Goal: Task Accomplishment & Management: Complete application form

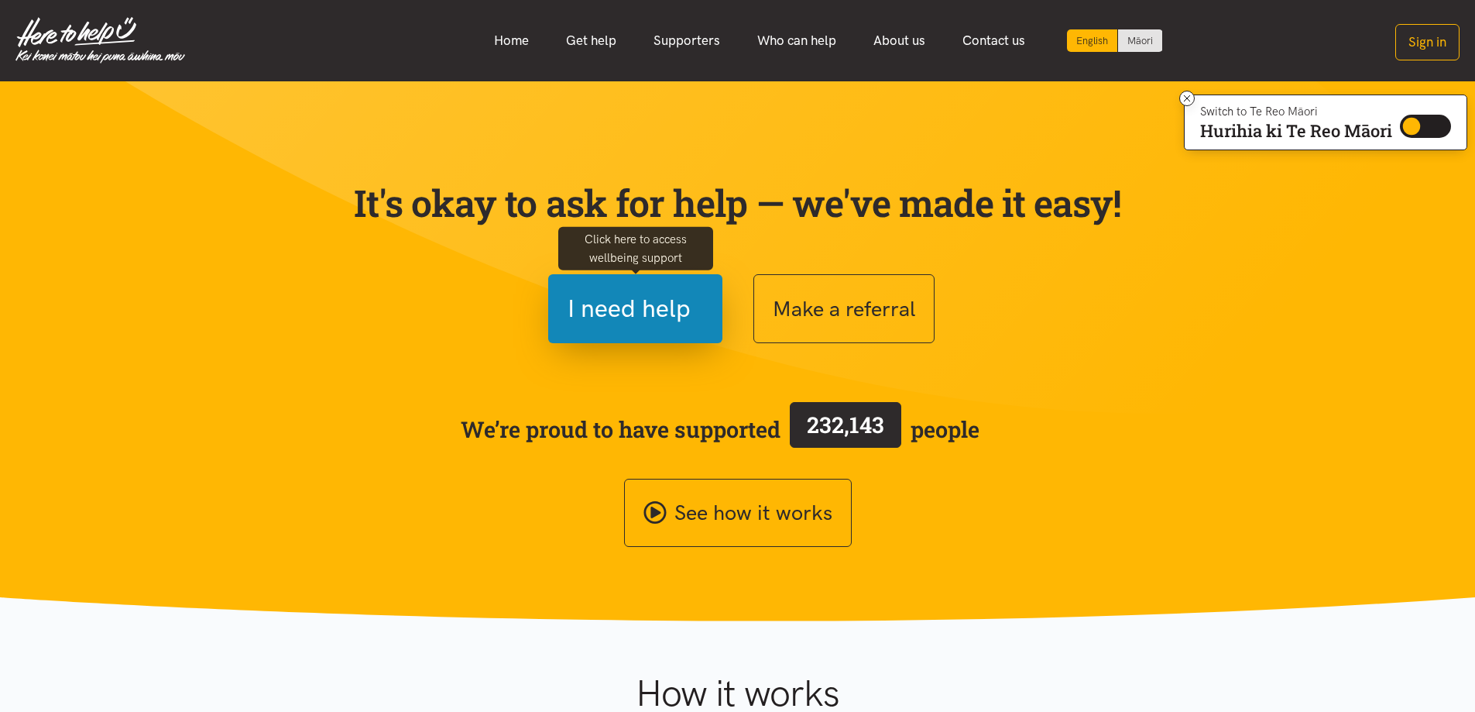
click at [613, 322] on span "I need help" at bounding box center [629, 308] width 123 height 39
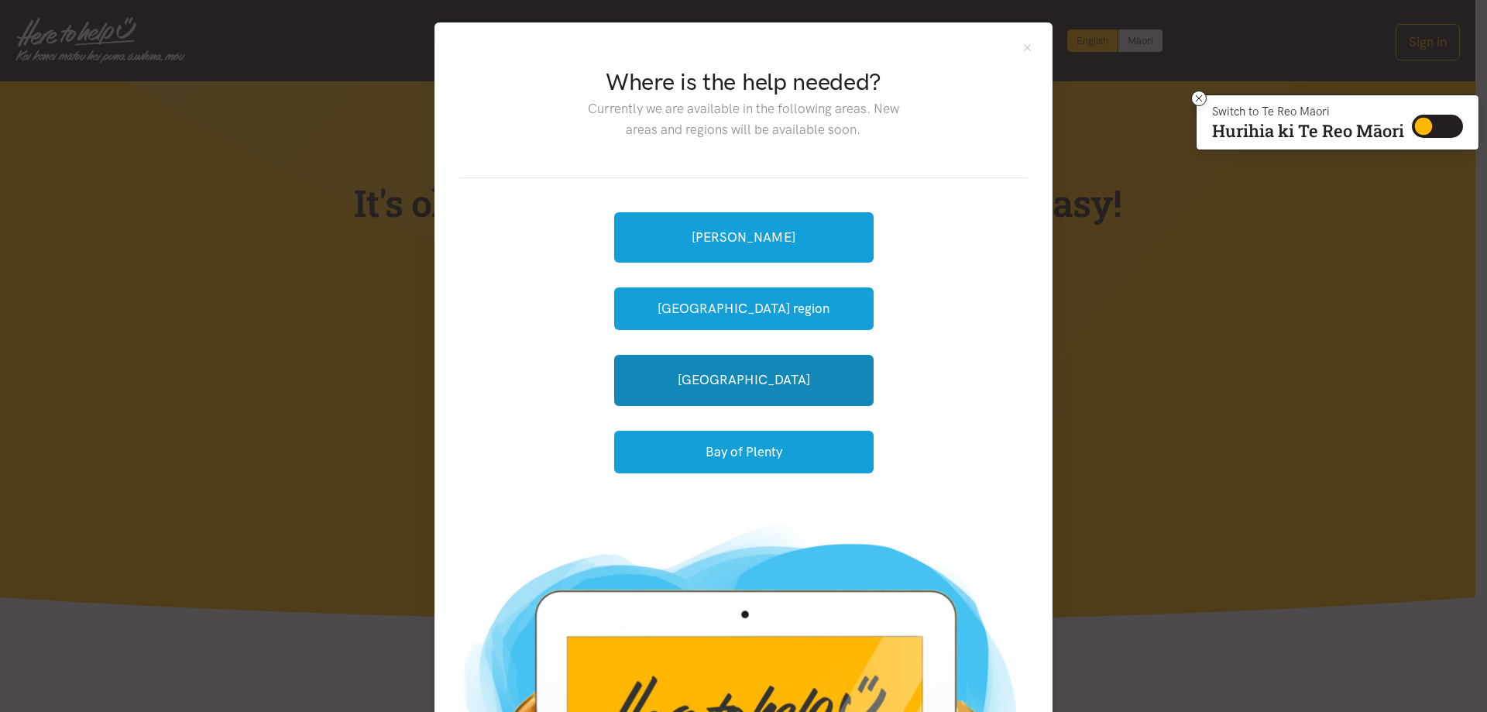
click at [640, 377] on link "[GEOGRAPHIC_DATA]" at bounding box center [743, 380] width 259 height 50
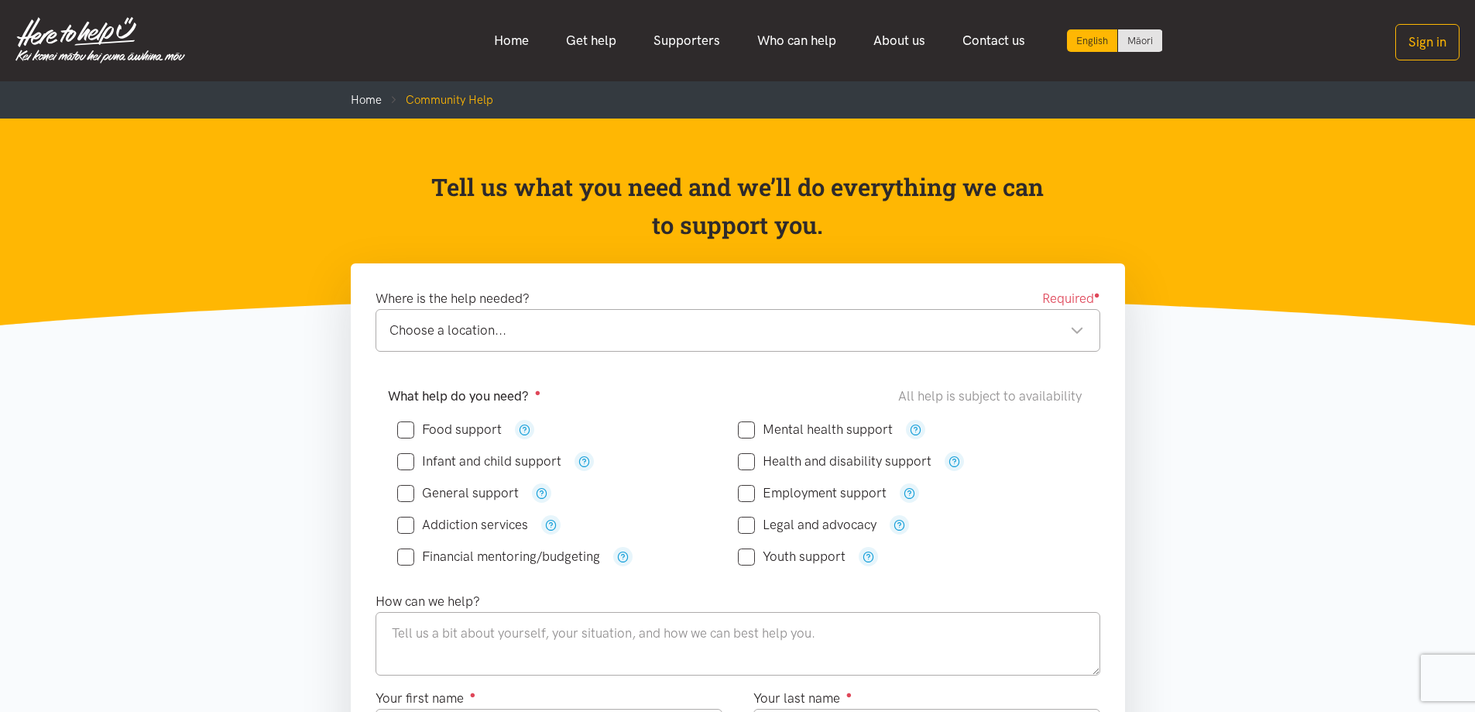
click at [406, 427] on input "Food support" at bounding box center [449, 429] width 105 height 13
checkbox input "true"
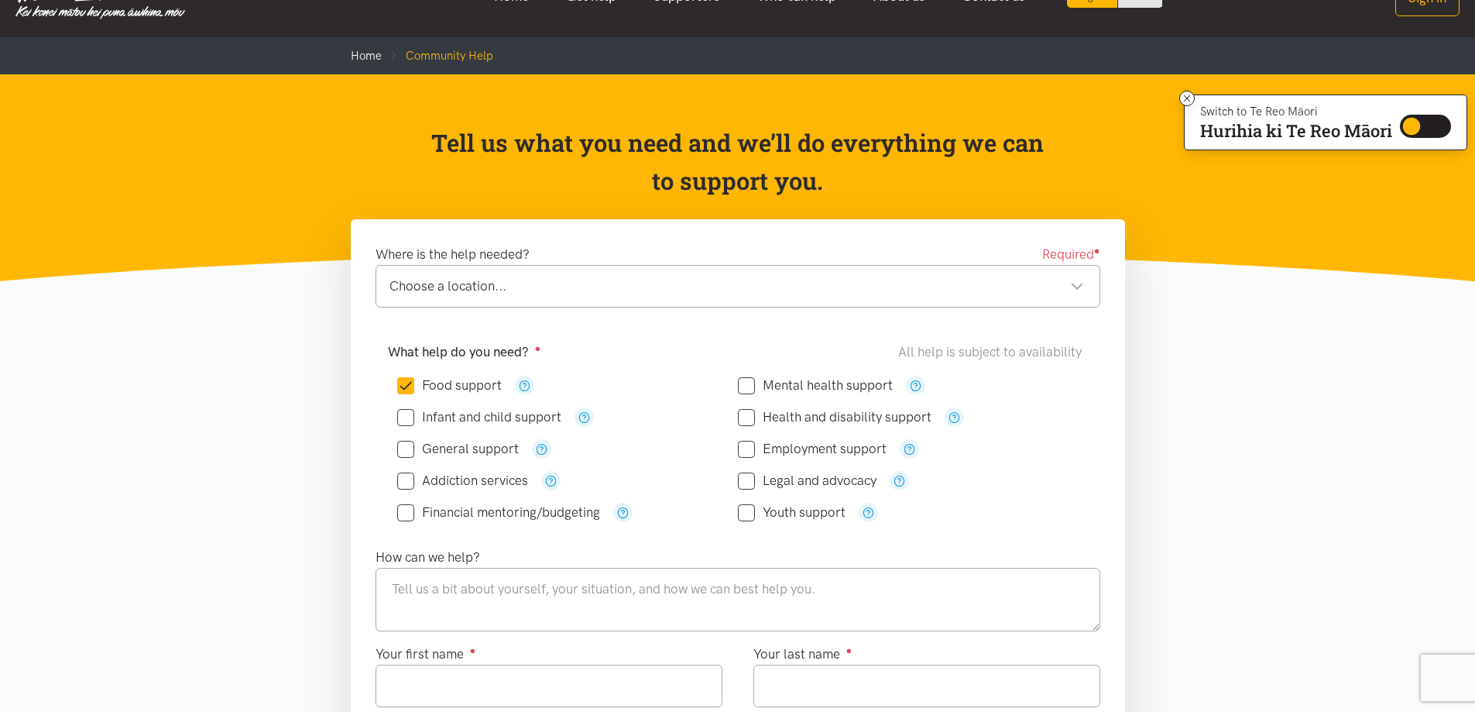
scroll to position [77, 0]
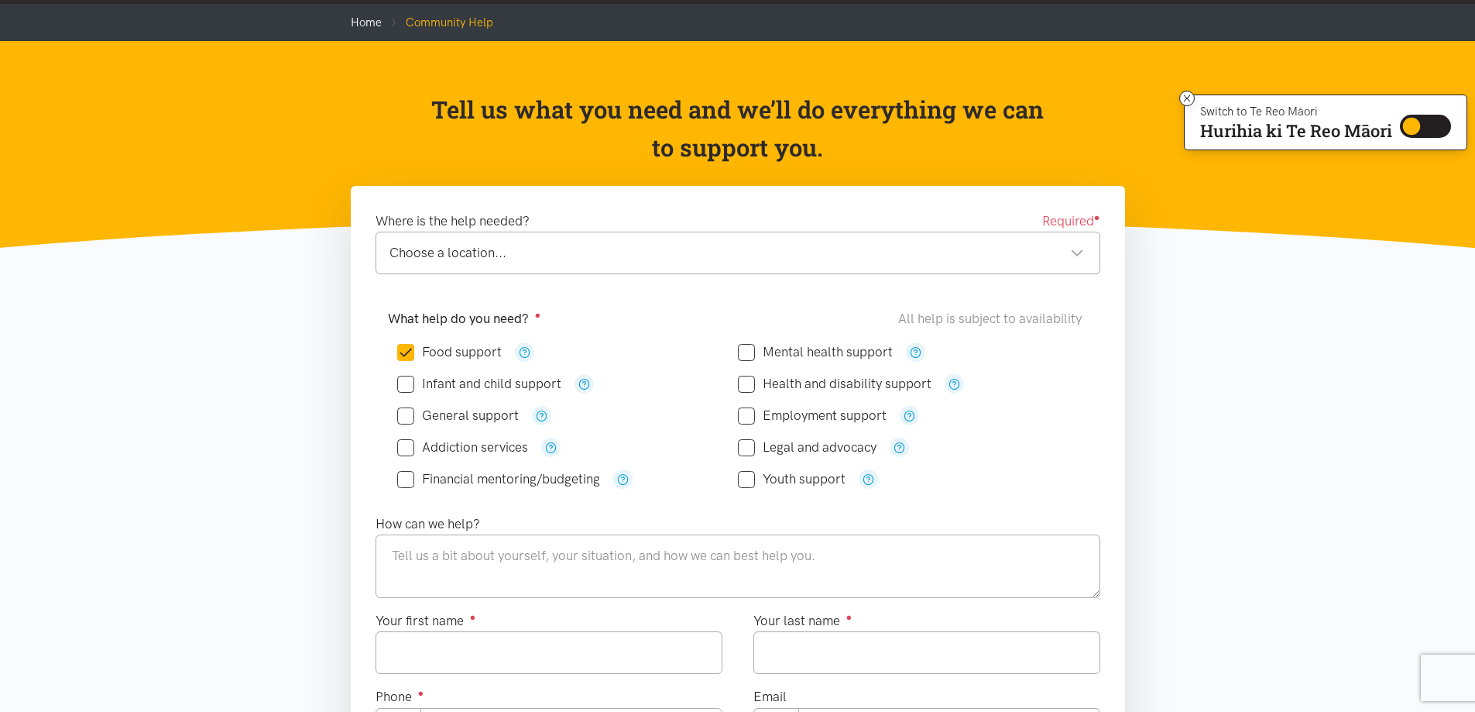
click at [1044, 245] on div "Choose a location..." at bounding box center [737, 252] width 695 height 21
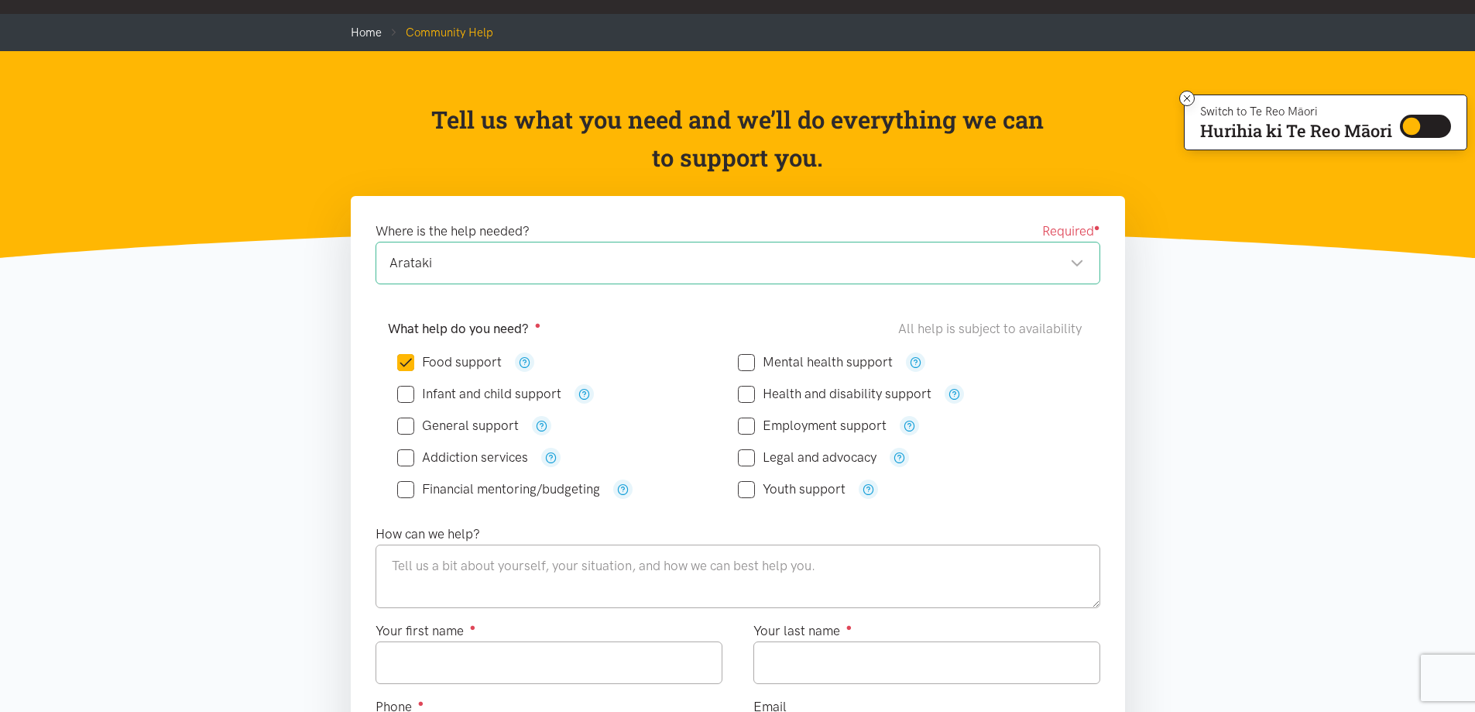
scroll to position [0, 0]
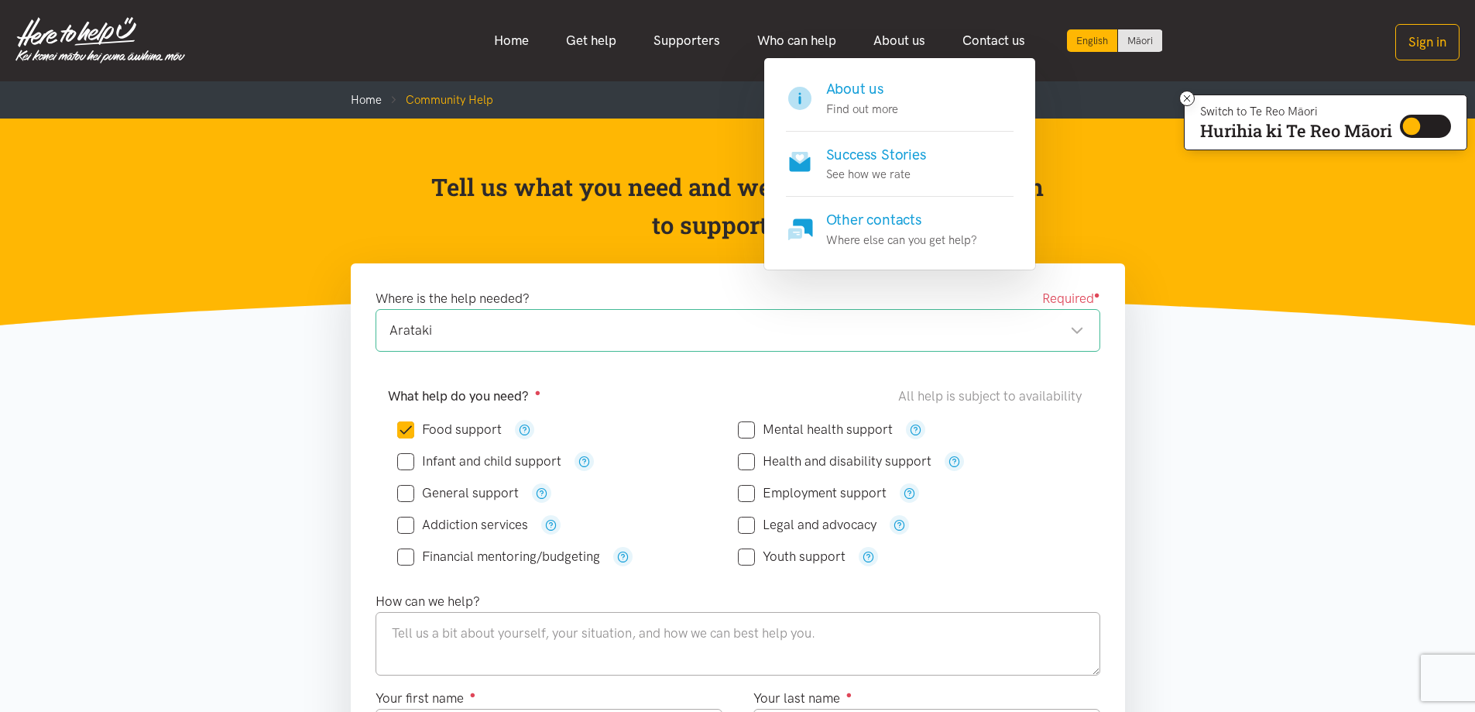
click at [846, 101] on p "Find out more" at bounding box center [862, 109] width 72 height 19
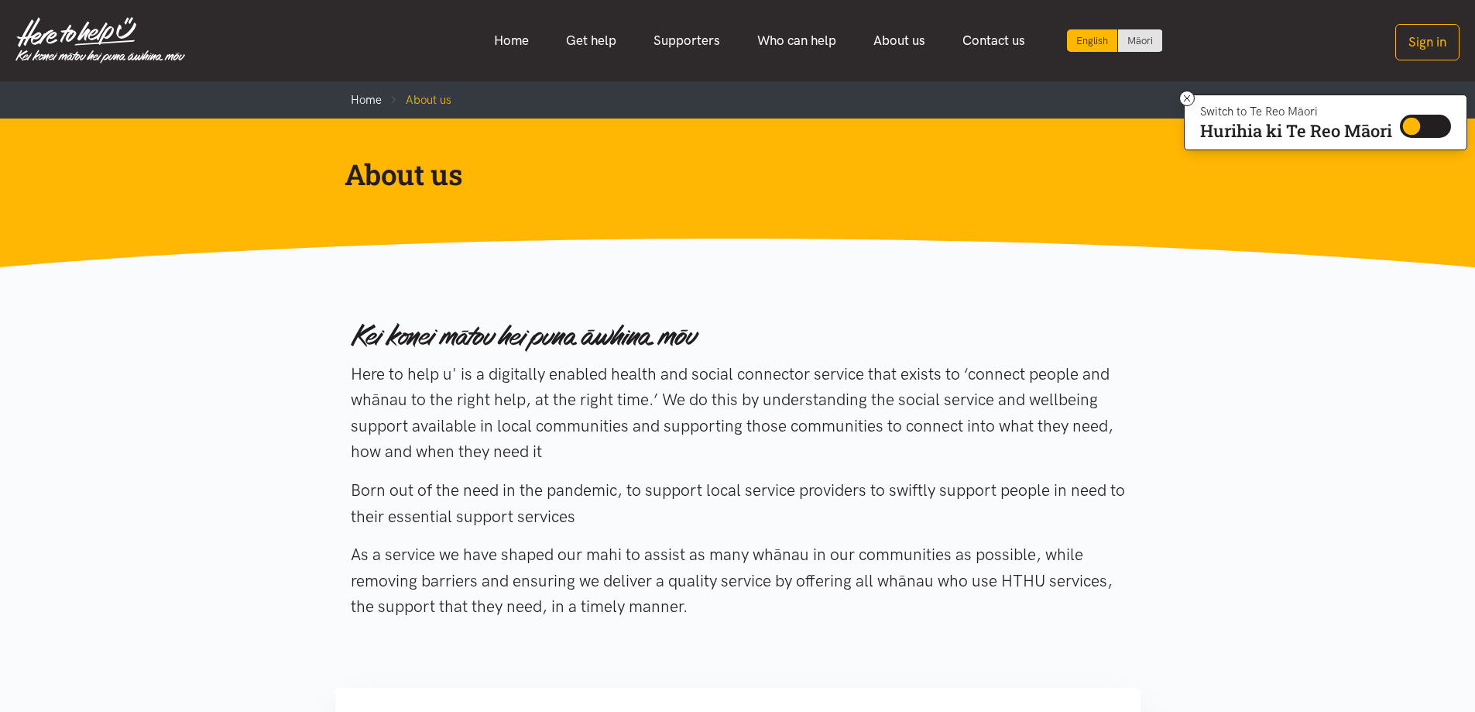
click at [506, 41] on link "Home" at bounding box center [511, 40] width 72 height 33
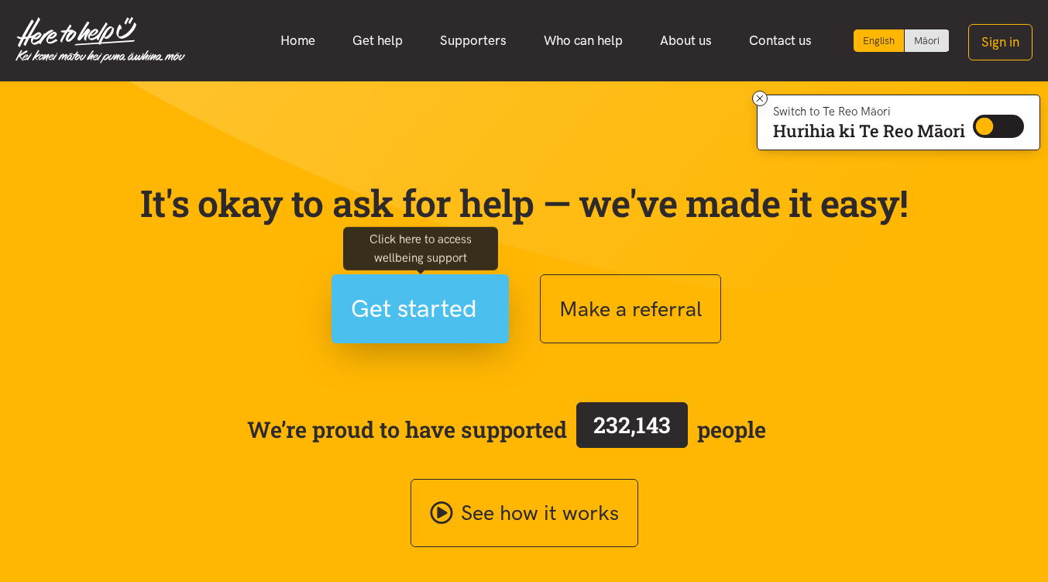
click at [437, 312] on span "Get started" at bounding box center [414, 308] width 126 height 39
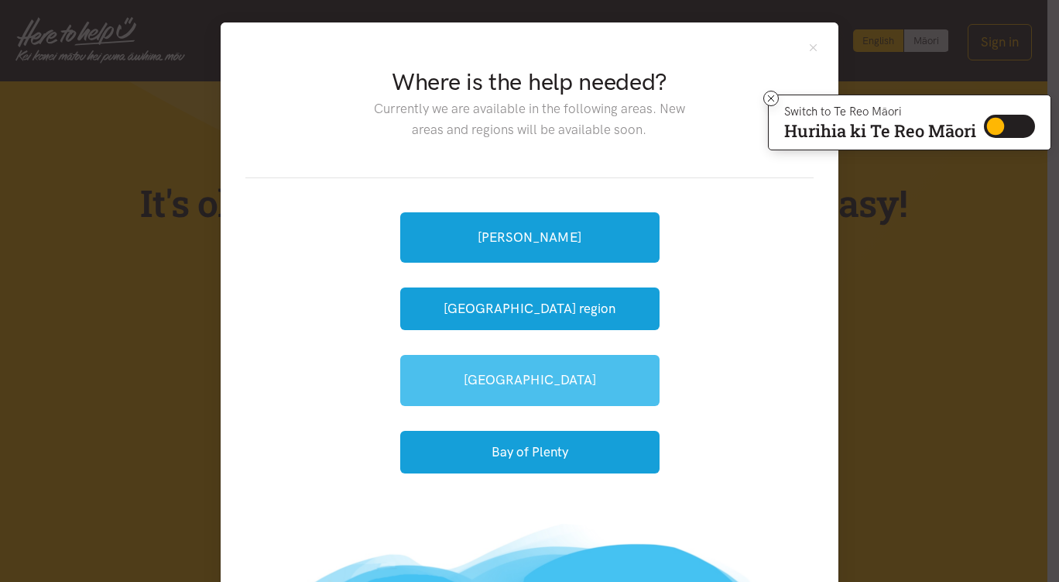
click at [514, 374] on link "[GEOGRAPHIC_DATA]" at bounding box center [529, 380] width 259 height 50
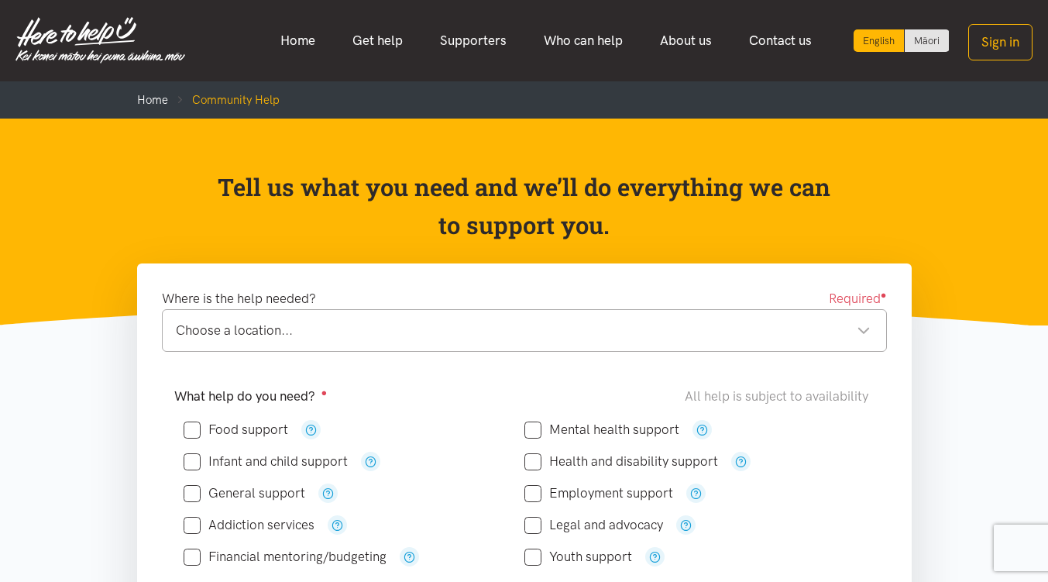
click at [306, 338] on div "Choose a location..." at bounding box center [523, 330] width 695 height 21
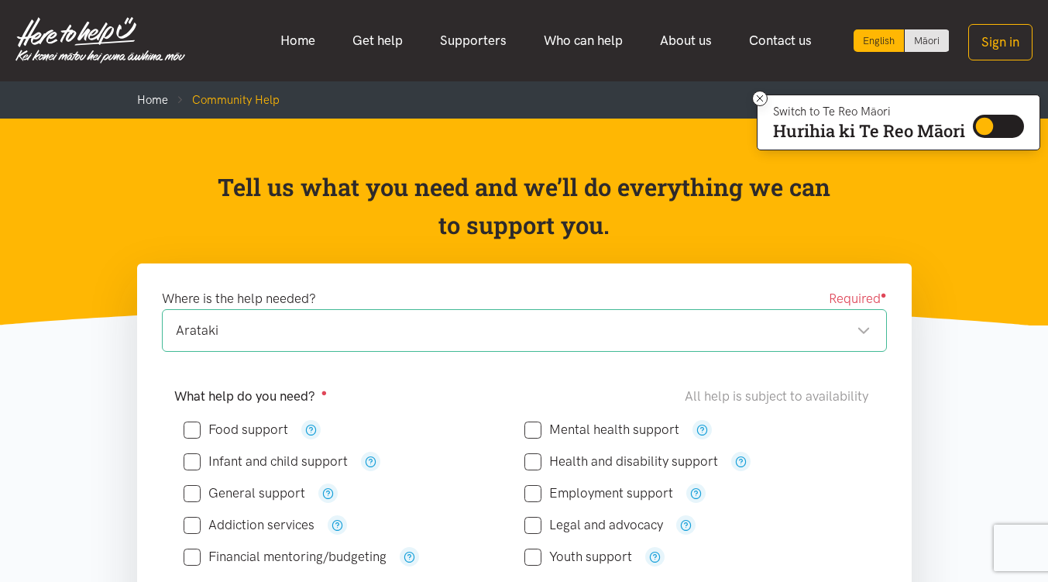
click at [201, 434] on input "Food support" at bounding box center [236, 429] width 105 height 13
checkbox input "true"
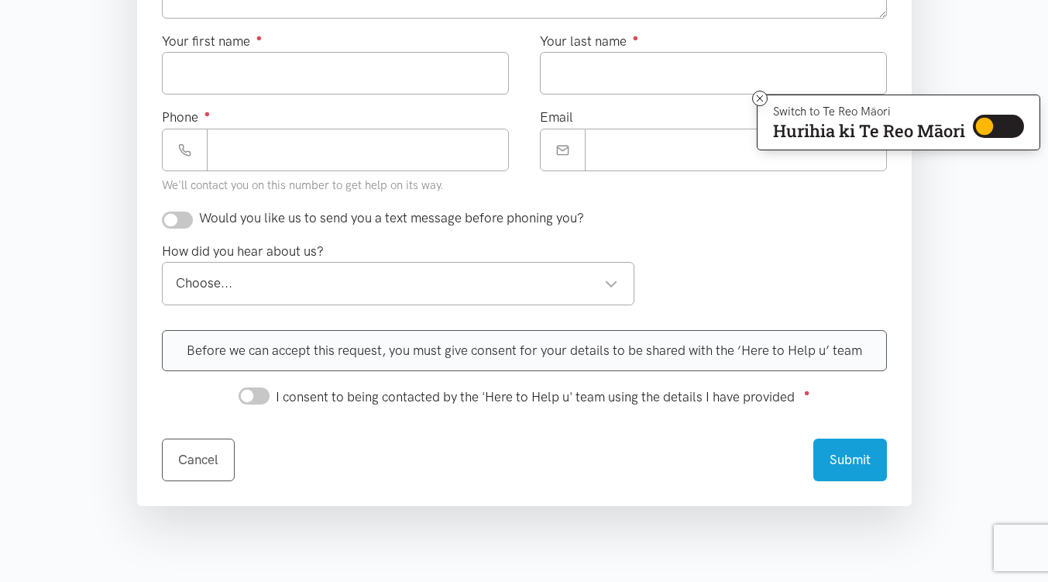
scroll to position [657, 0]
click at [331, 281] on div "Choose..." at bounding box center [397, 282] width 443 height 21
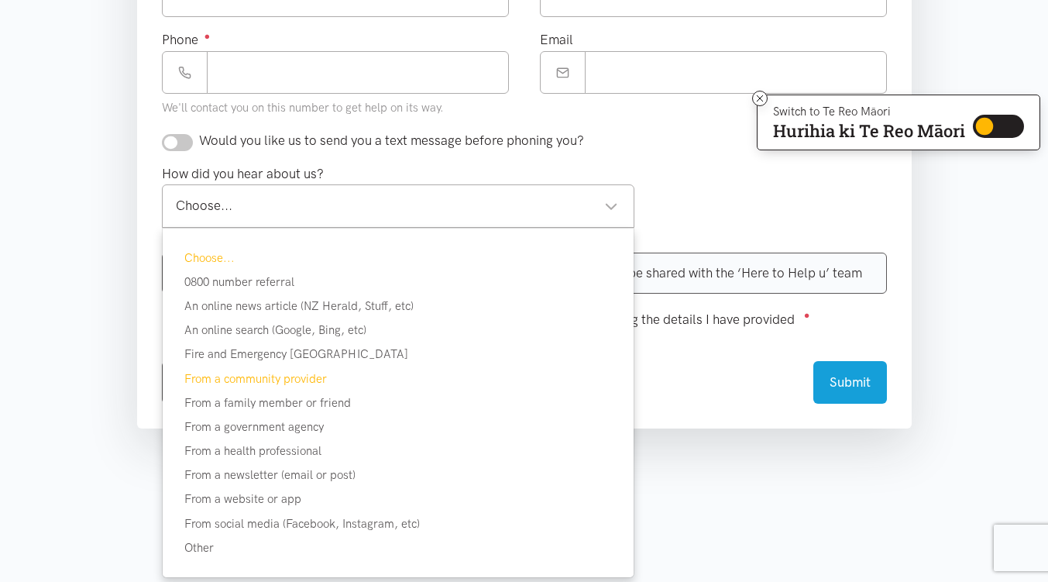
scroll to position [733, 0]
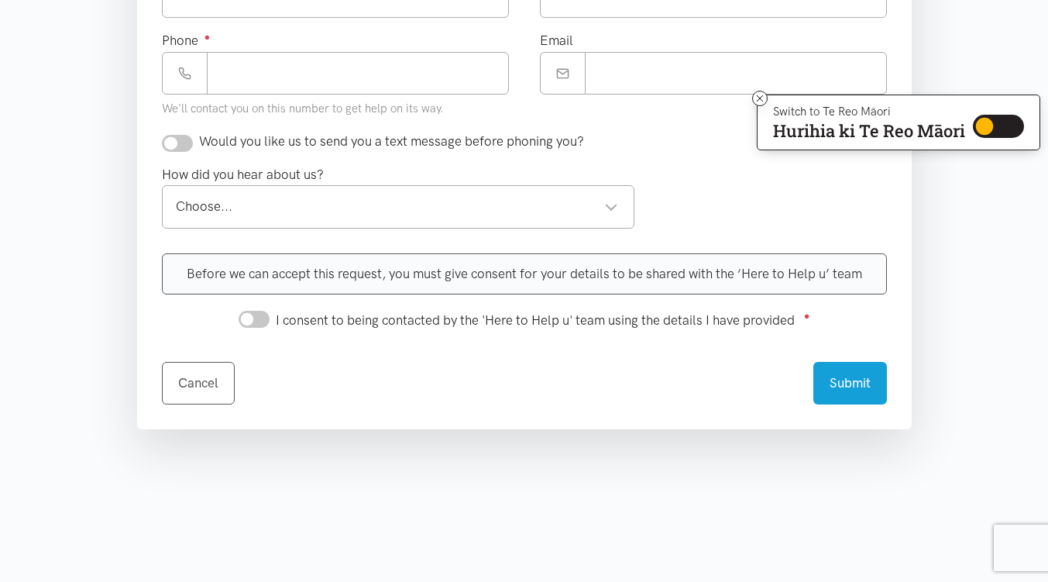
click at [649, 497] on section "Where is the help needed? Required ● Arataki Arataki Tauranga locations Choose …" at bounding box center [524, 29] width 1048 height 998
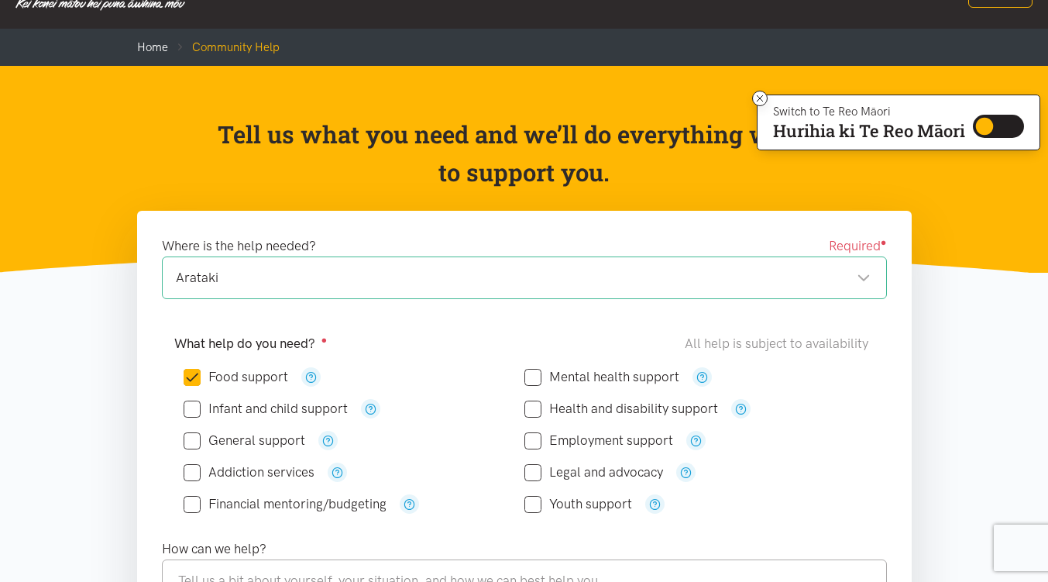
scroll to position [0, 0]
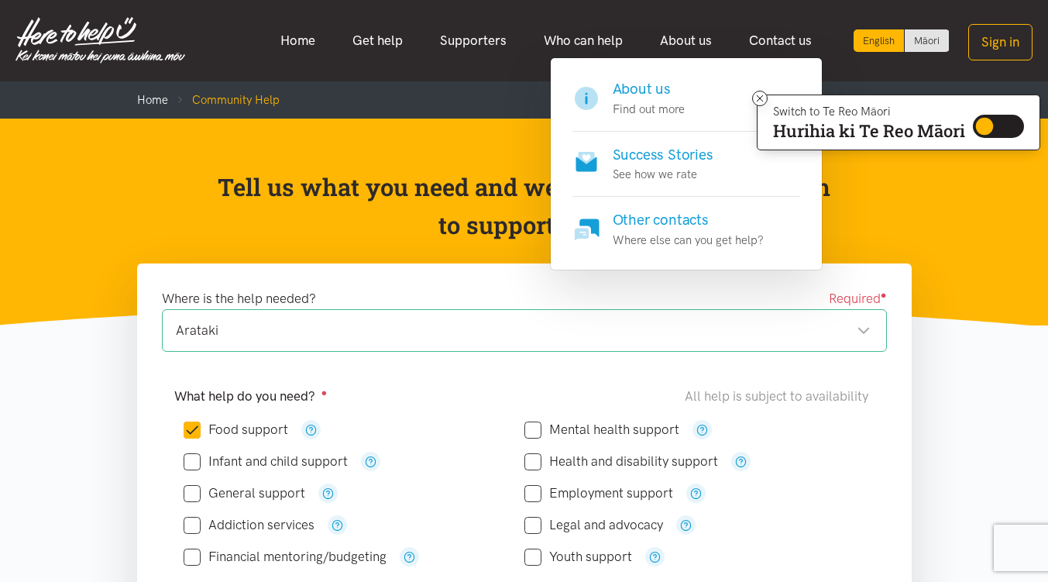
click at [637, 91] on h4 "About us" at bounding box center [649, 89] width 72 height 22
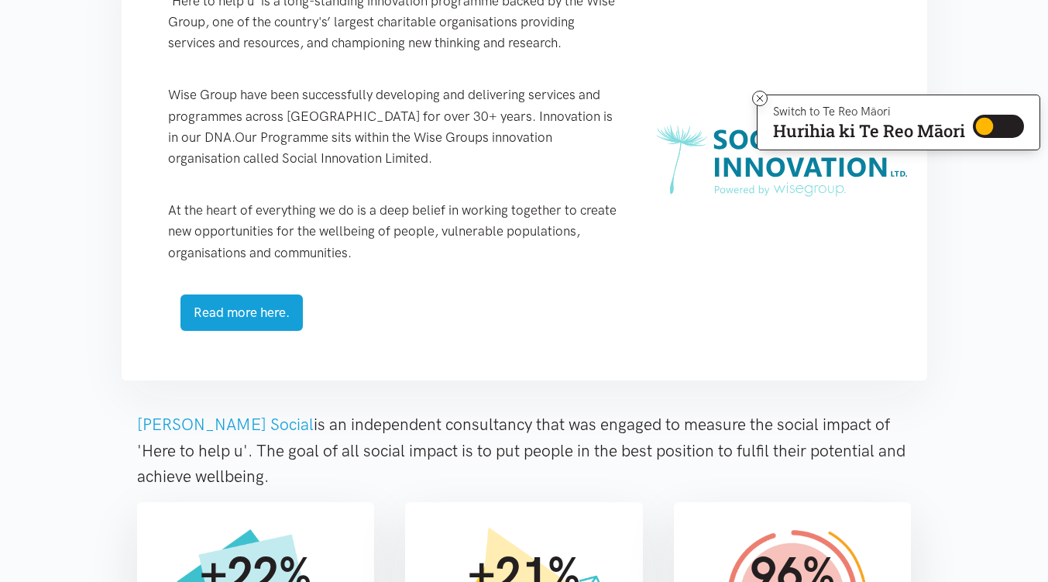
scroll to position [746, 0]
click at [760, 100] on icon at bounding box center [760, 99] width 12 height 12
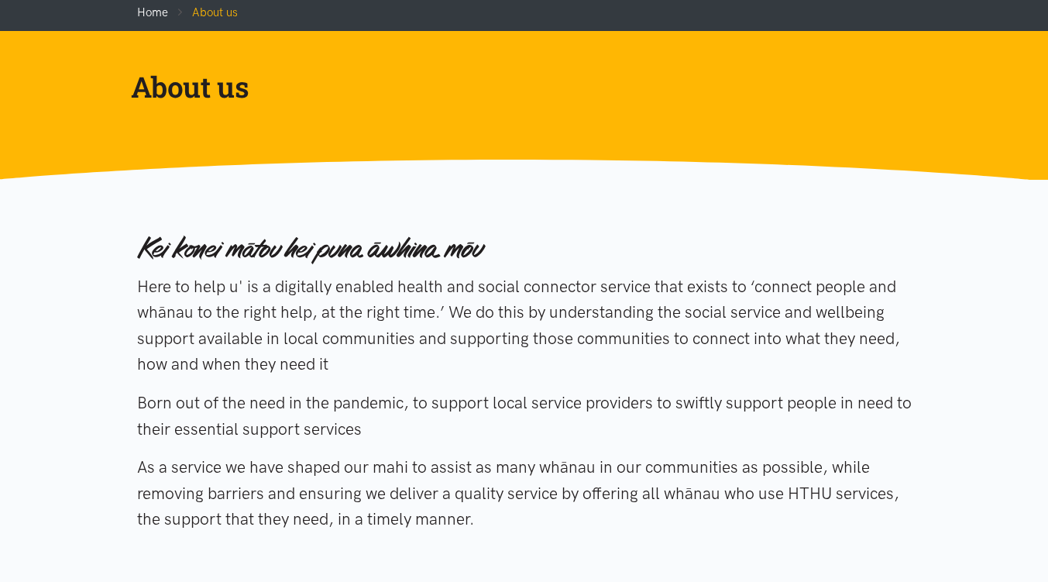
scroll to position [0, 0]
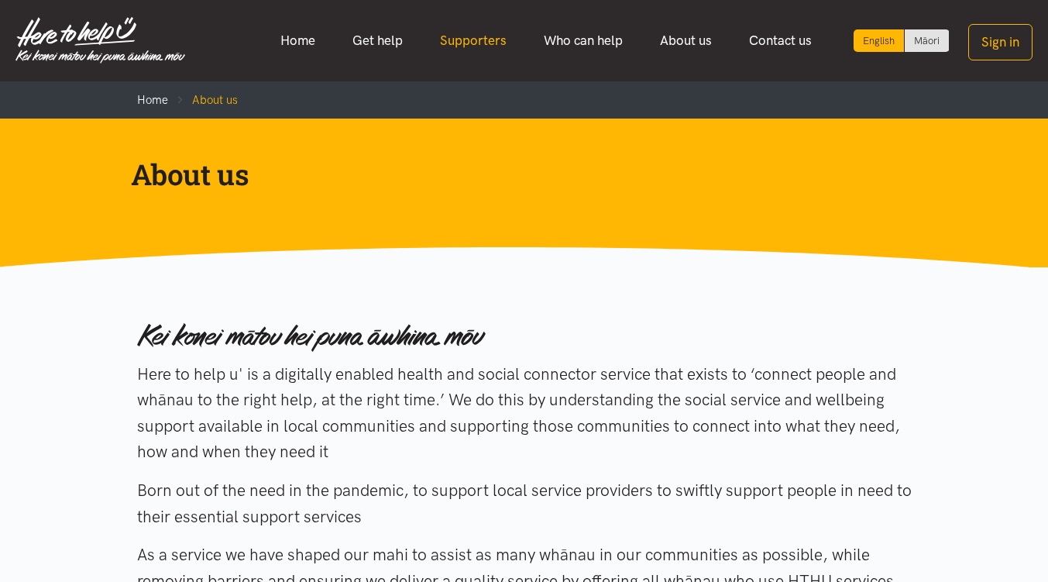
click at [479, 37] on link "Supporters" at bounding box center [473, 40] width 104 height 33
